Goal: Task Accomplishment & Management: Manage account settings

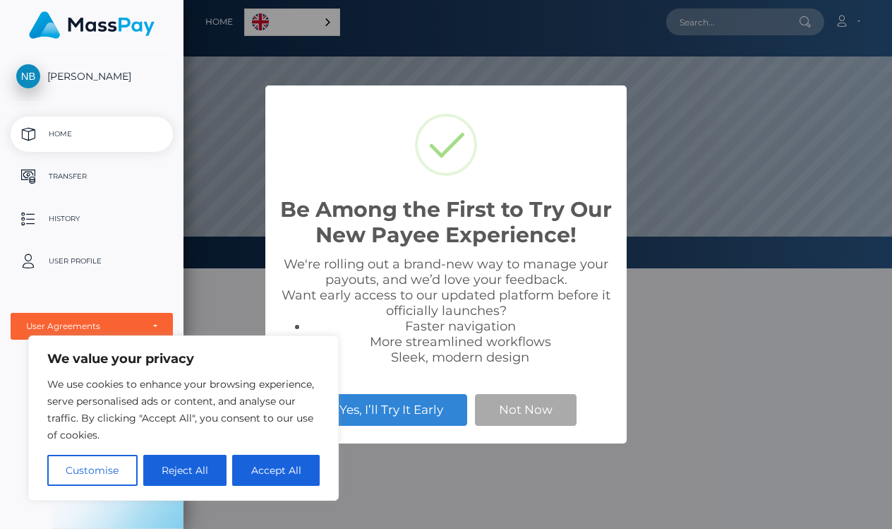
scroll to position [268, 709]
click at [271, 471] on button "Accept All" at bounding box center [276, 470] width 88 height 31
checkbox input "true"
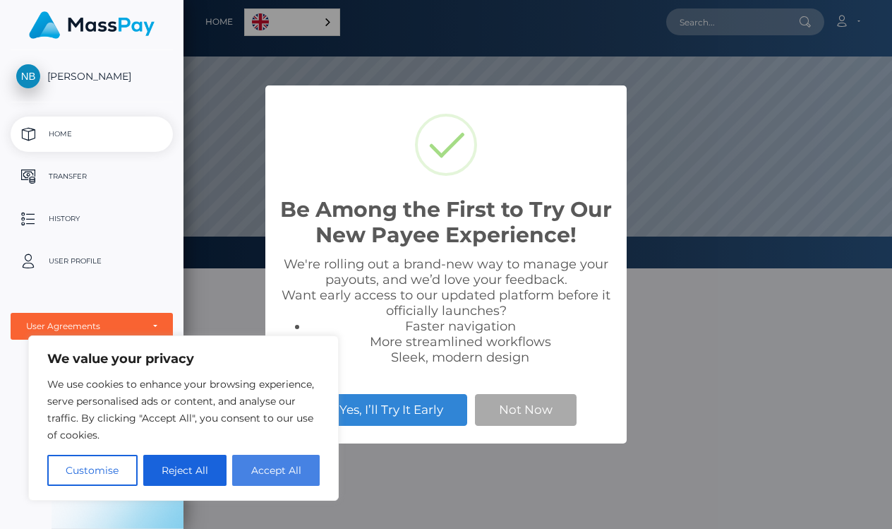
checkbox input "true"
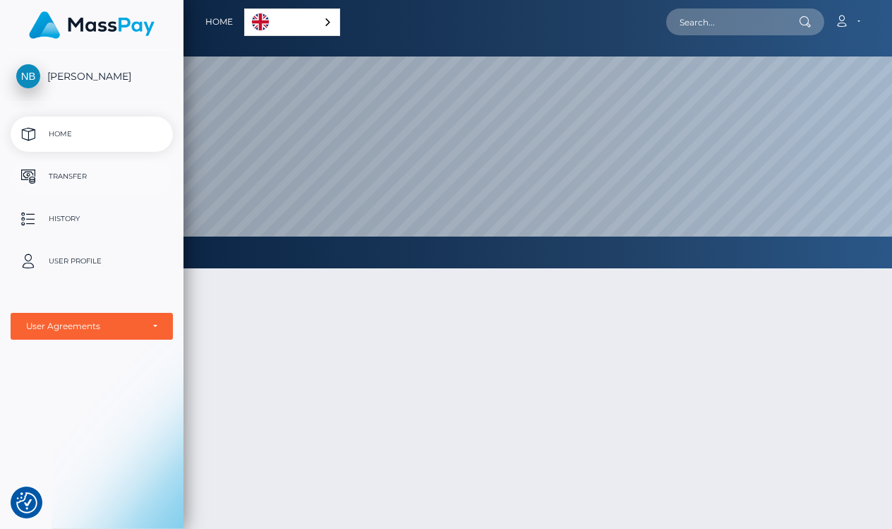
click at [72, 179] on p "Transfer" at bounding box center [91, 176] width 151 height 21
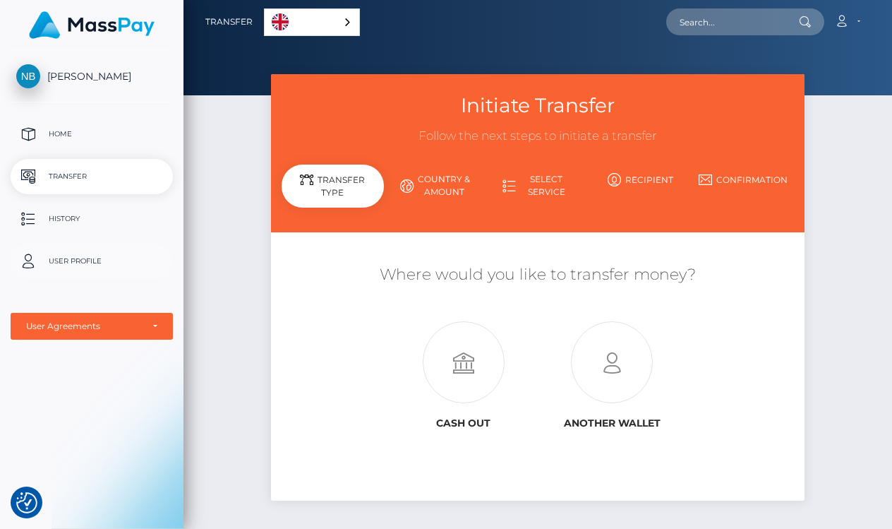
click at [82, 263] on p "User Profile" at bounding box center [91, 261] width 151 height 21
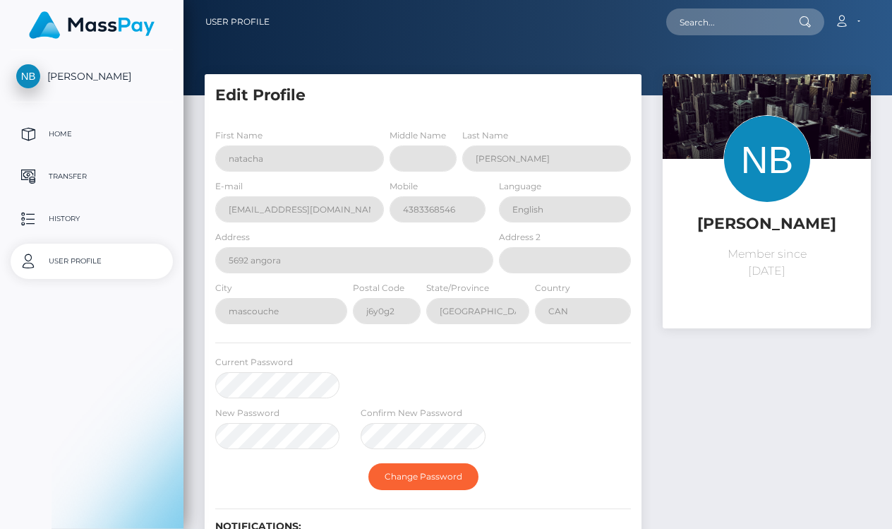
scroll to position [6, 0]
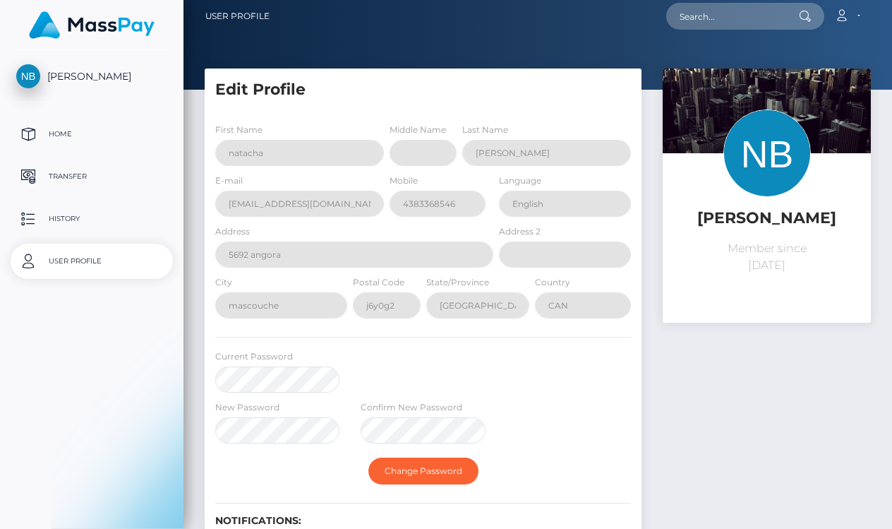
select select
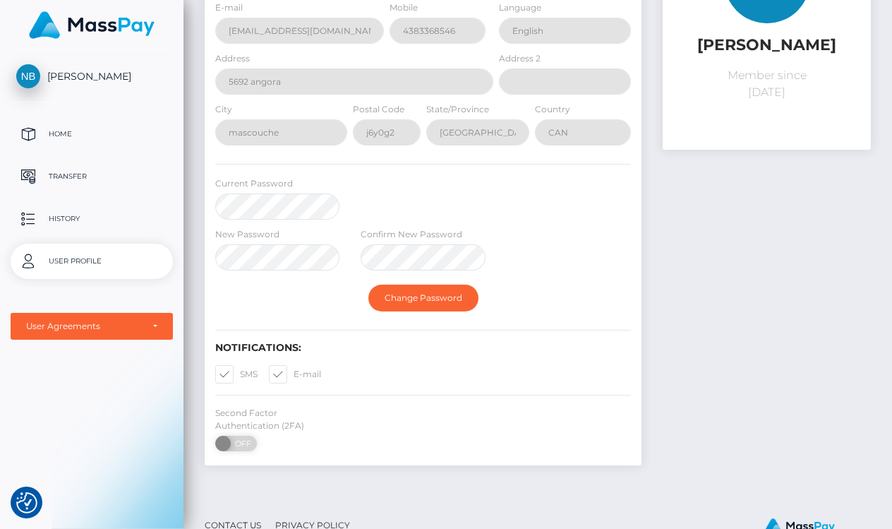
scroll to position [176, 0]
